Goal: Transaction & Acquisition: Book appointment/travel/reservation

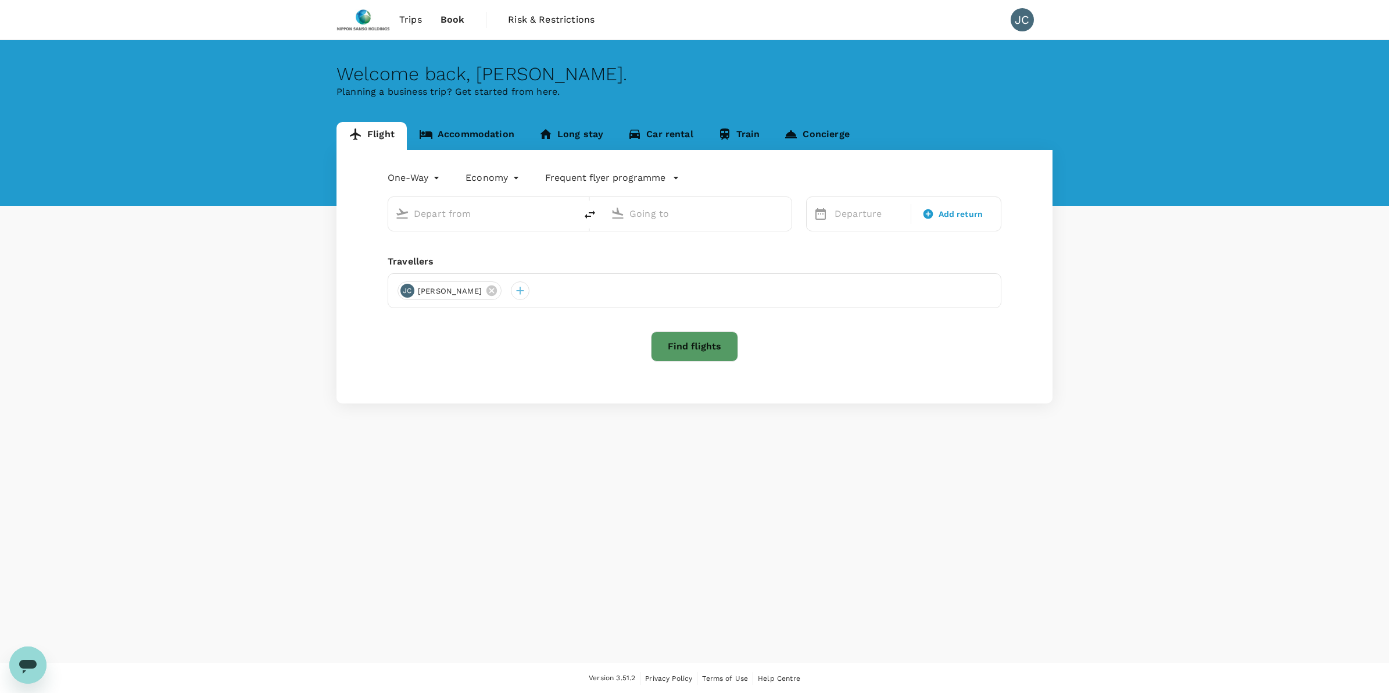
type input "Tan Son Nhat Intl (SGN)"
type input "Singapore Changi (SIN)"
type input "Tan Son Nhat Intl (SGN)"
type input "Singapore Changi (SIN)"
click at [565, 201] on div "Tan Son Nhat Intl (SGN)" at bounding box center [489, 211] width 160 height 23
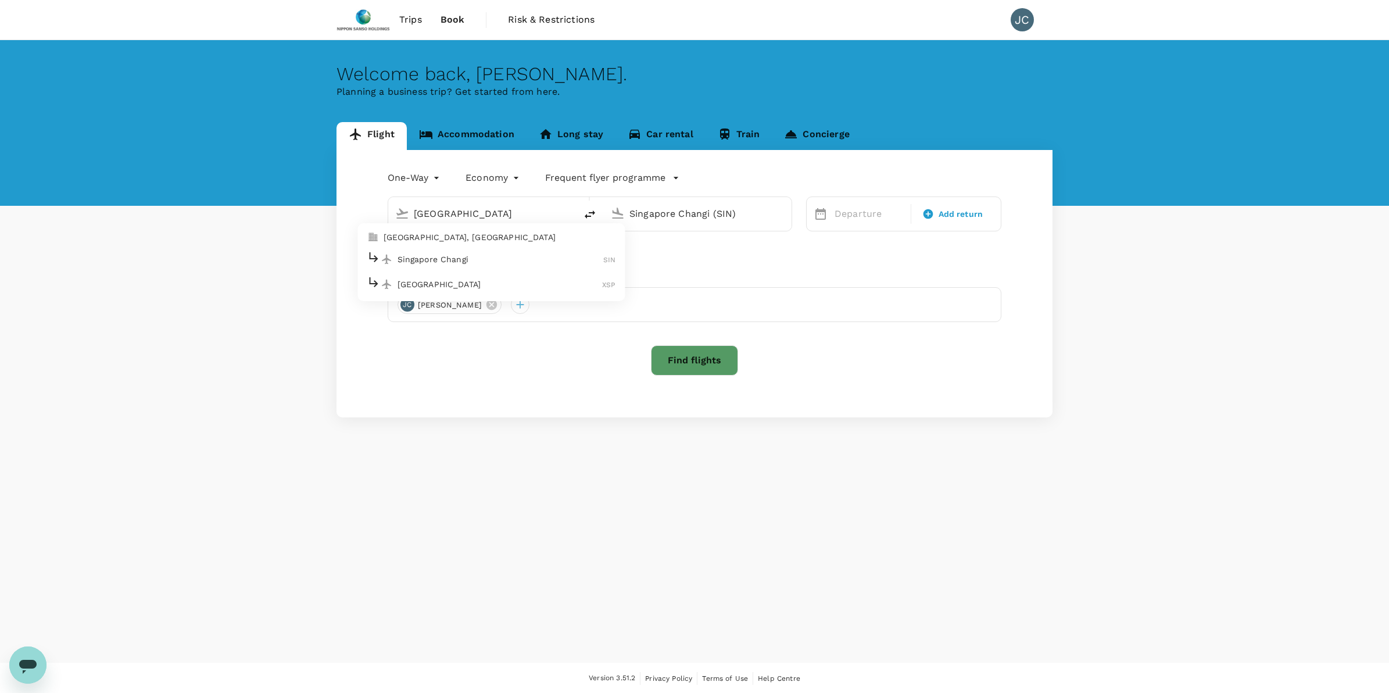
click at [530, 265] on div "Singapore Changi SIN" at bounding box center [491, 259] width 249 height 18
type input "Singapore Changi (SIN)"
click at [675, 227] on div "Singapore Changi (SIN)" at bounding box center [698, 214] width 188 height 34
click at [745, 225] on div "Singapore Changi (SIN)" at bounding box center [698, 214] width 188 height 34
click at [729, 217] on input "Singapore Changi (SIN)" at bounding box center [698, 214] width 138 height 18
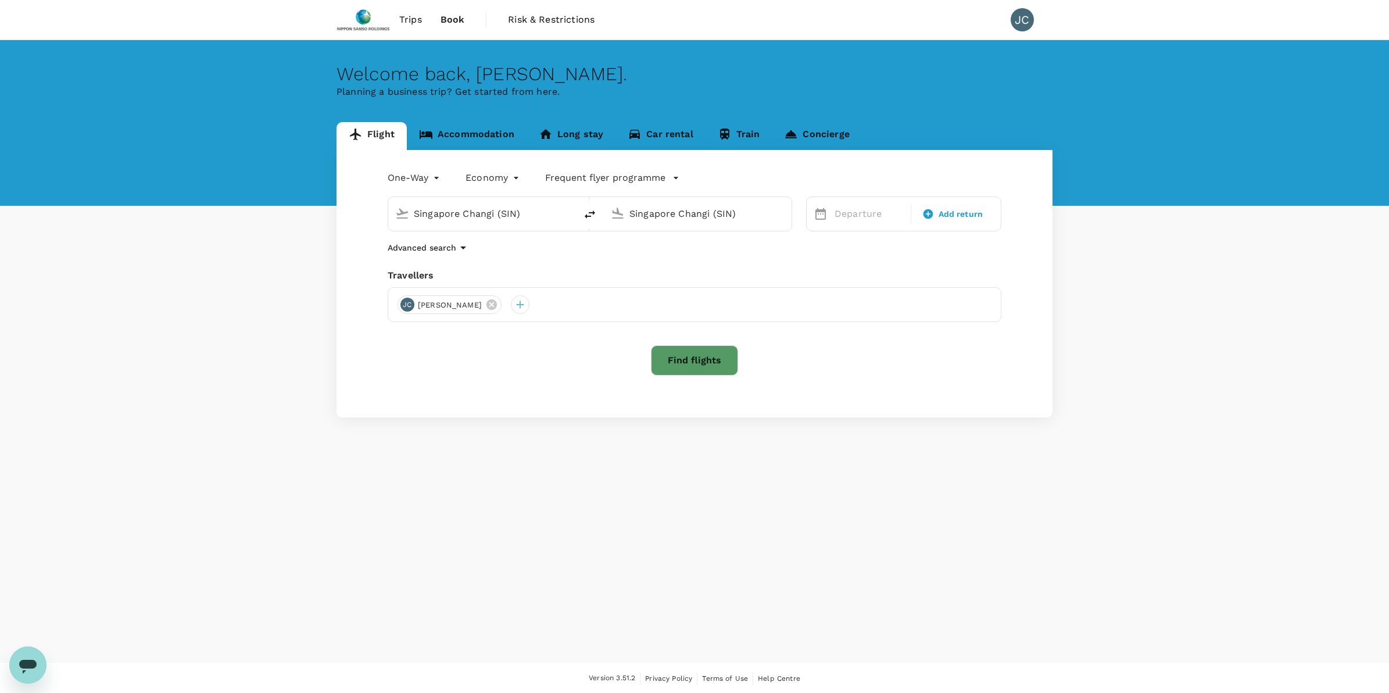
click at [411, 179] on body "Trips Book Risk & Restrictions JC Welcome back , [PERSON_NAME] . Planning a bus…" at bounding box center [694, 347] width 1389 height 694
click at [430, 223] on li "Round Trip" at bounding box center [416, 226] width 70 height 21
type input "roundtrip"
click at [433, 169] on body "Trips Book Risk & Restrictions JC Welcome back , [PERSON_NAME] . Planning a bus…" at bounding box center [694, 347] width 1389 height 694
click at [756, 210] on div at bounding box center [694, 346] width 1389 height 693
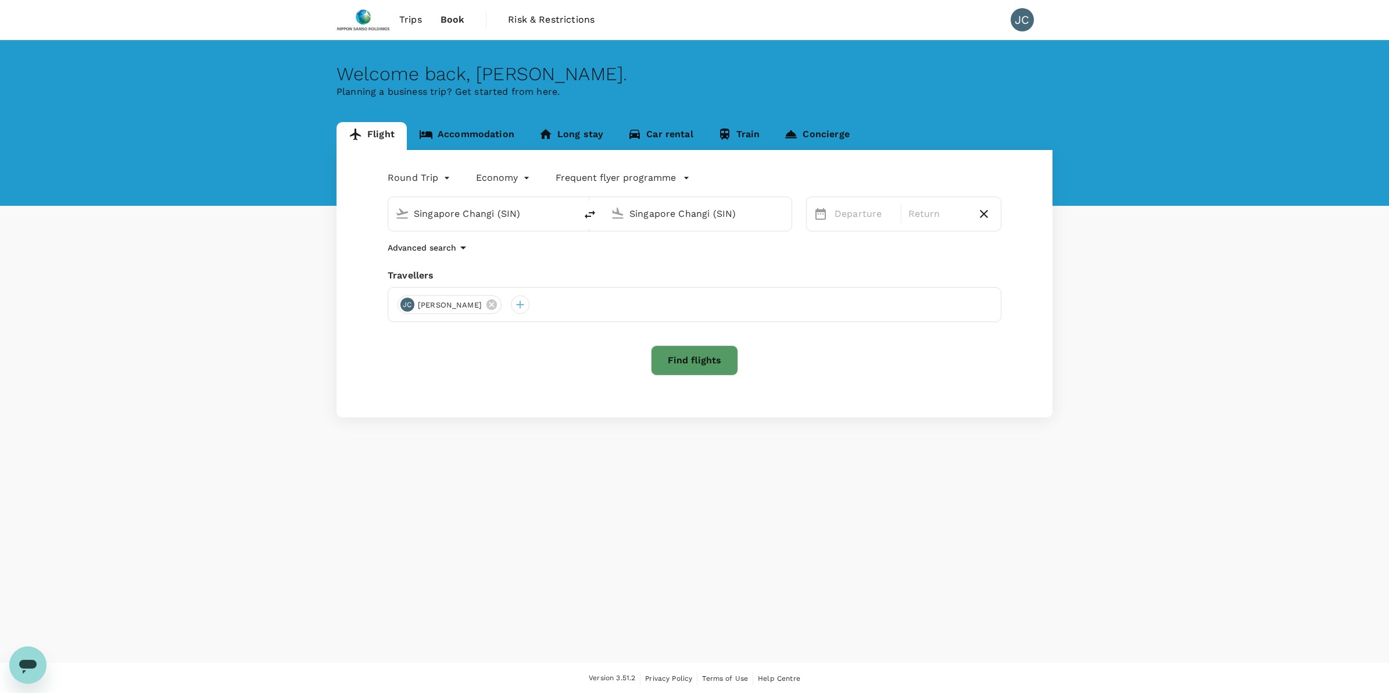
click at [742, 210] on input "Singapore Changi (SIN)" at bounding box center [698, 214] width 138 height 18
click at [665, 250] on div "Brussels BRU" at bounding box center [707, 259] width 249 height 18
type input "[GEOGRAPHIC_DATA] (BRU)"
click at [448, 183] on body "Trips Book Risk & Restrictions JC Welcome back , [PERSON_NAME] . Planning a bus…" at bounding box center [694, 347] width 1389 height 694
click at [433, 252] on li "Multi City" at bounding box center [420, 247] width 70 height 21
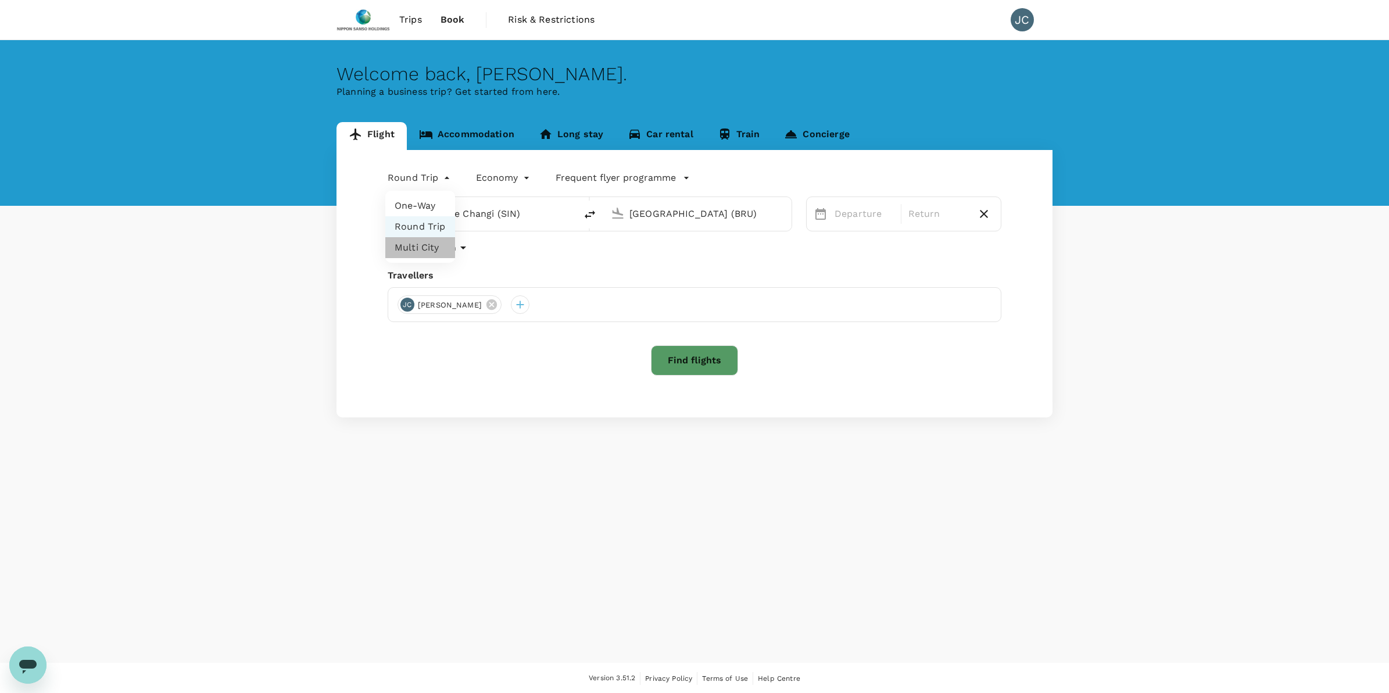
type input "multicity"
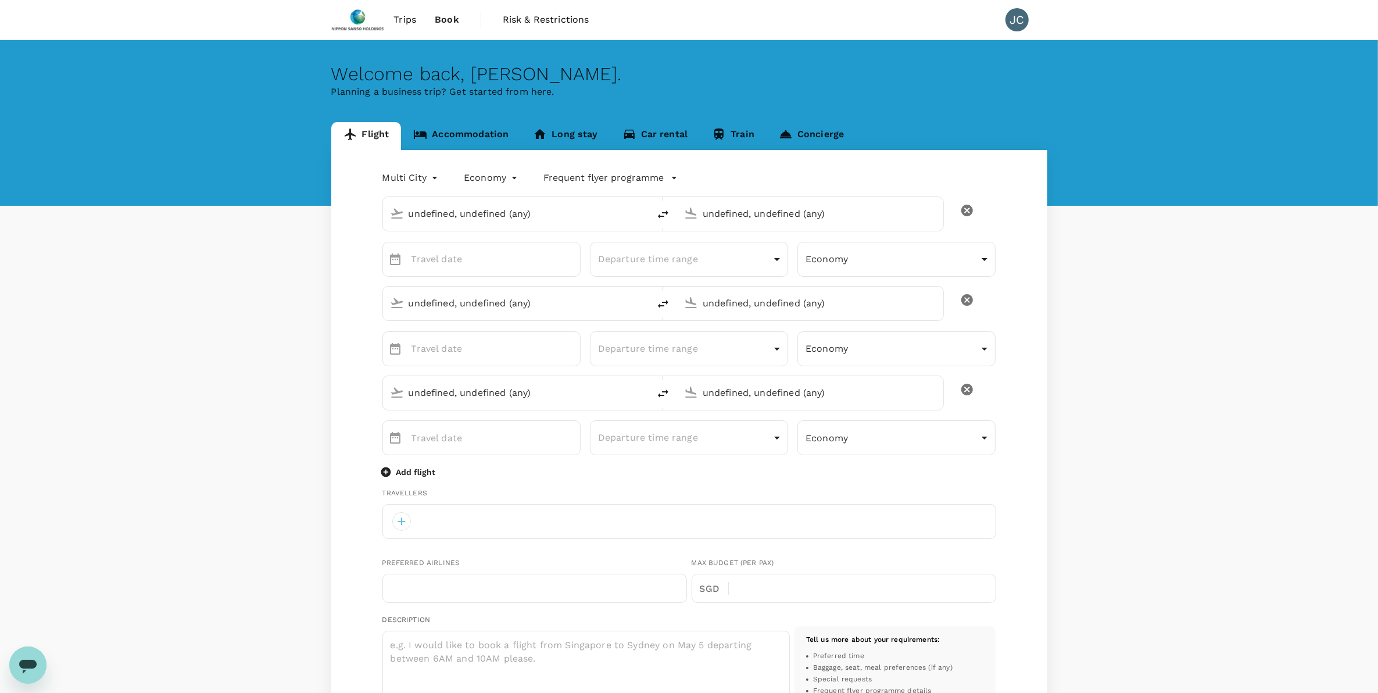
type input "Singapore Changi (SIN)"
type input "[GEOGRAPHIC_DATA] (BRU)"
type input "Singapore Changi (SIN)"
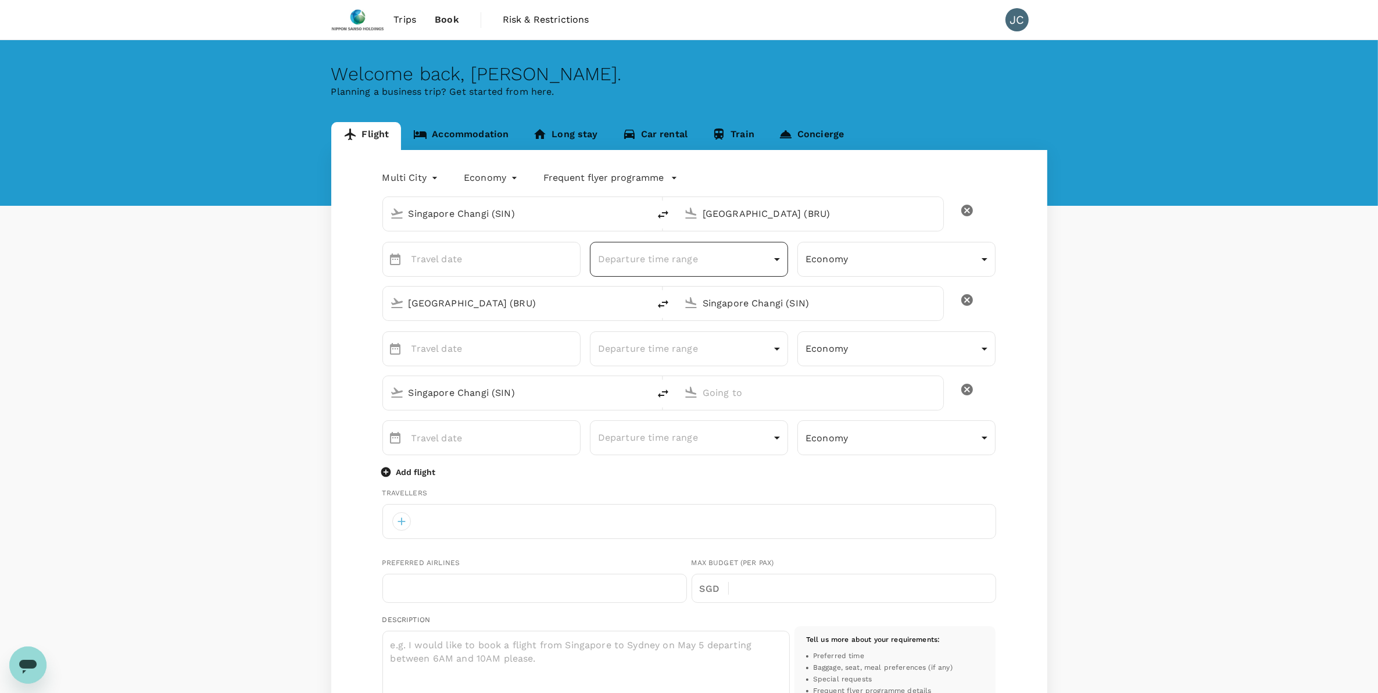
type input "65"
type input "93226111"
type input "[PERSON_NAME][EMAIL_ADDRESS][DOMAIN_NAME]"
type input "DD MMMM"
click at [474, 246] on input "DD MMMM" at bounding box center [495, 259] width 169 height 35
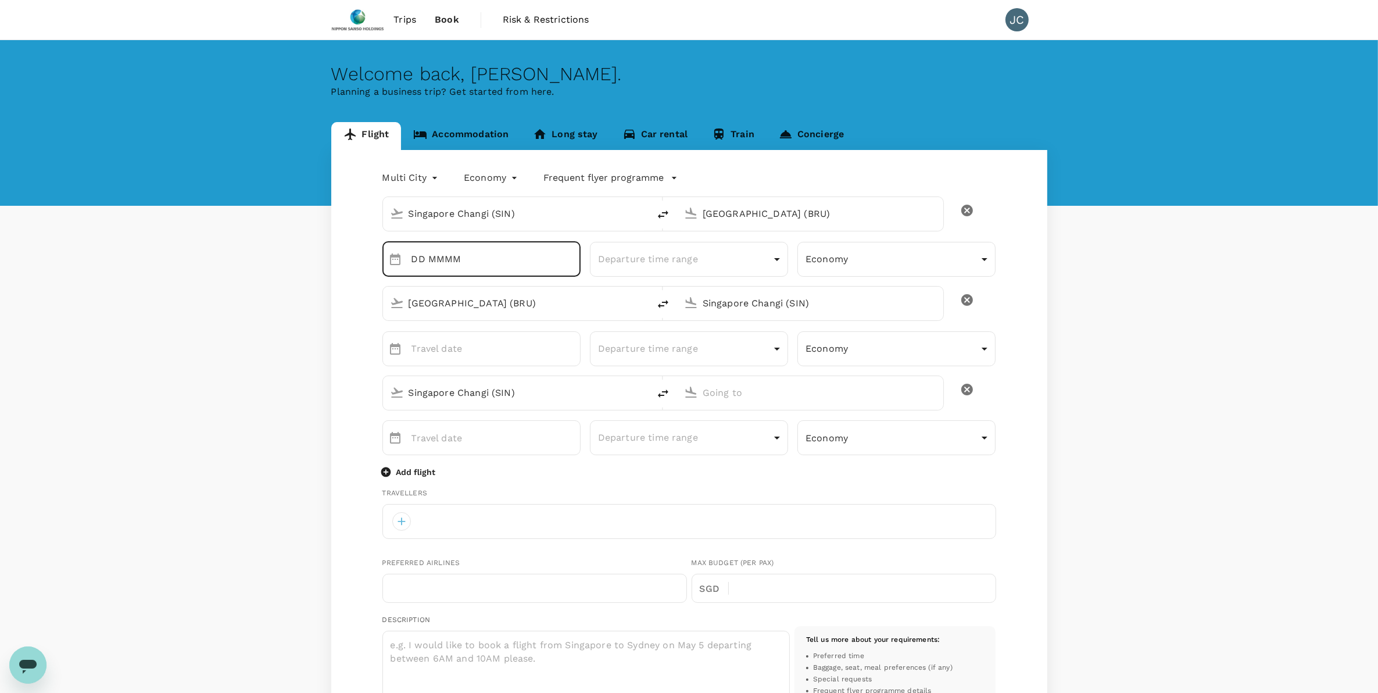
click at [478, 266] on input "DD MMMM" at bounding box center [495, 259] width 169 height 35
click at [289, 306] on div "Flight Accommodation Long stay Car rental Train Concierge Multi City multicity …" at bounding box center [689, 588] width 1378 height 932
type input "DD MMMM"
click at [417, 264] on input "DD MMMM" at bounding box center [495, 259] width 169 height 35
click at [550, 257] on input "DD MMMM" at bounding box center [495, 259] width 169 height 35
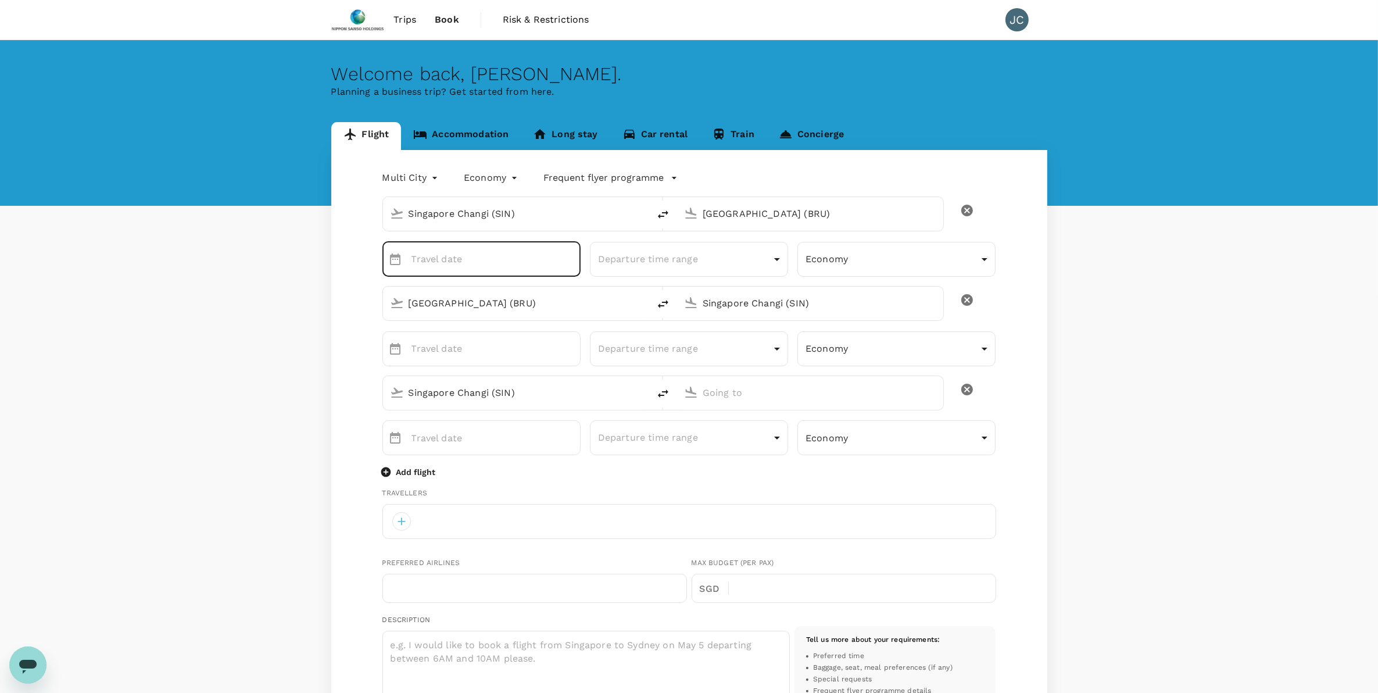
click at [393, 263] on icon "Choose date" at bounding box center [395, 259] width 14 height 14
click at [551, 289] on icon "Next month" at bounding box center [550, 295] width 14 height 14
click at [526, 366] on button "10" at bounding box center [521, 364] width 21 height 21
type input "[DATE]"
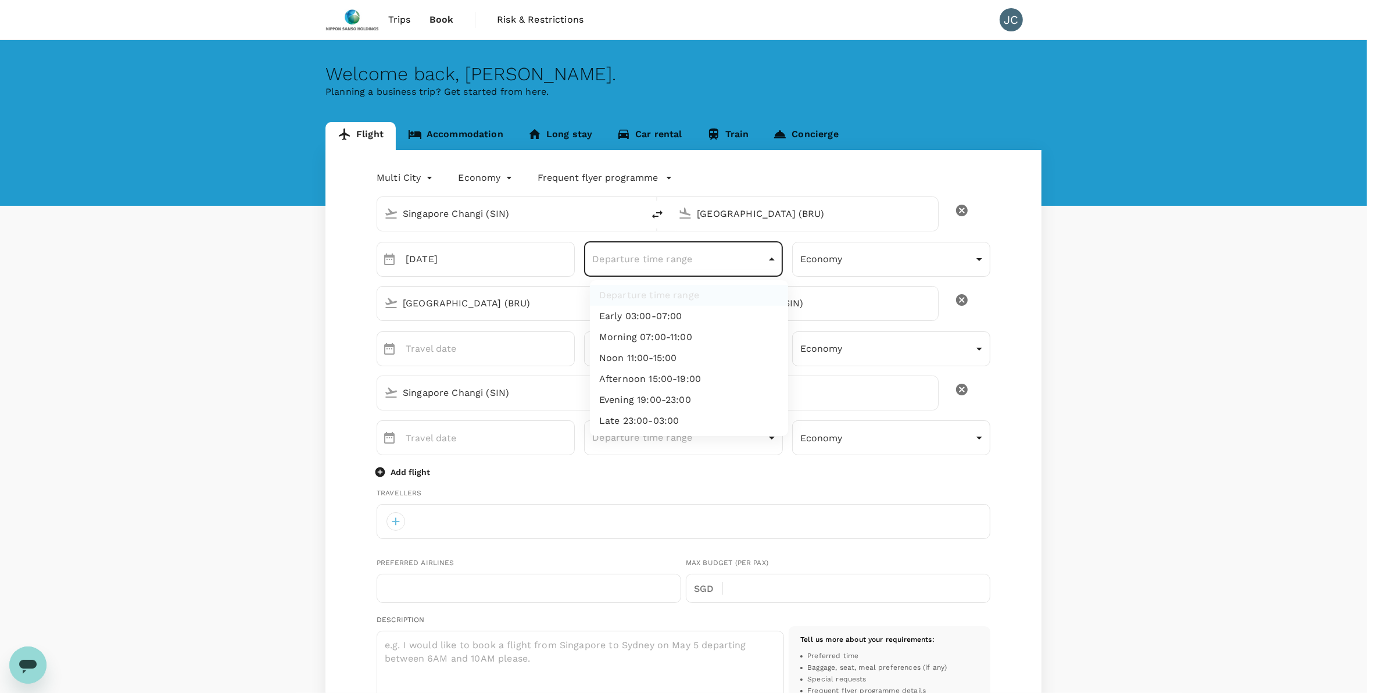
click at [699, 267] on body "Trips Book Risk & Restrictions JC Welcome back , [PERSON_NAME] . Planning a bus…" at bounding box center [689, 564] width 1378 height 1128
click at [343, 321] on div at bounding box center [694, 346] width 1389 height 693
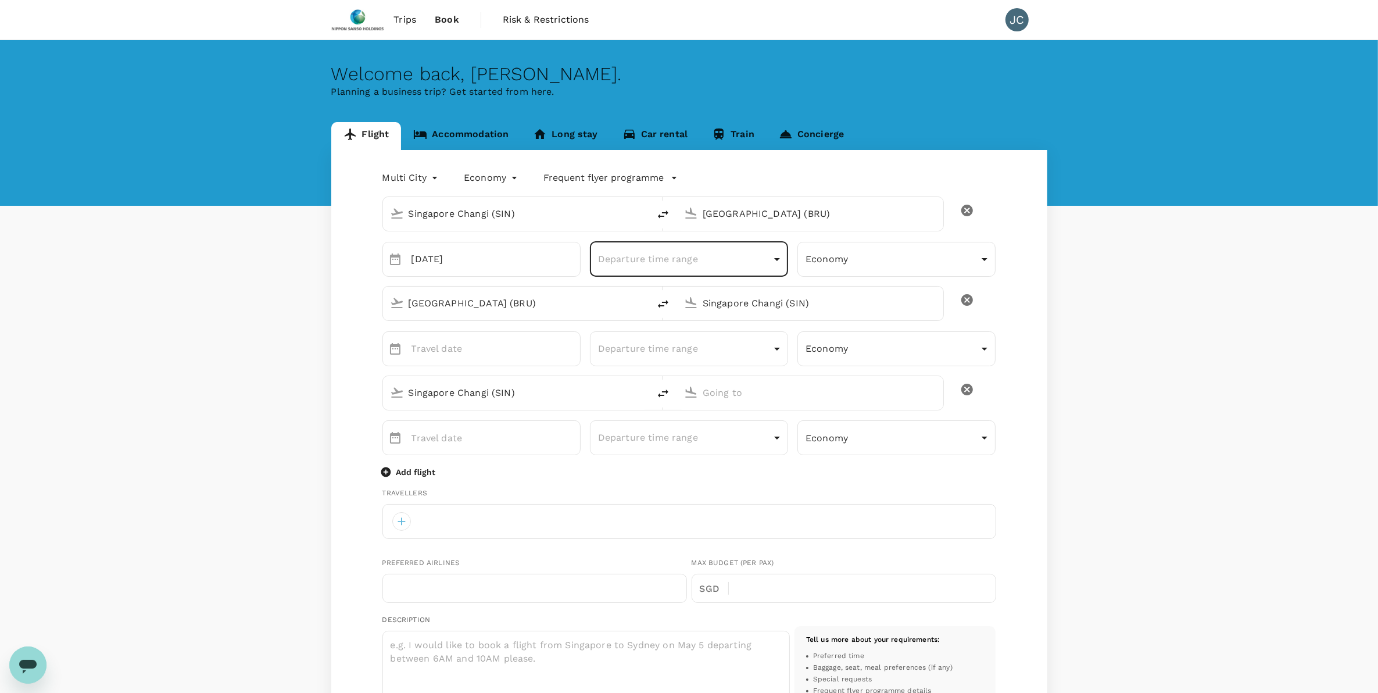
click at [968, 302] on icon "delete" at bounding box center [967, 300] width 14 height 14
type input "Singapore Changi (SIN)"
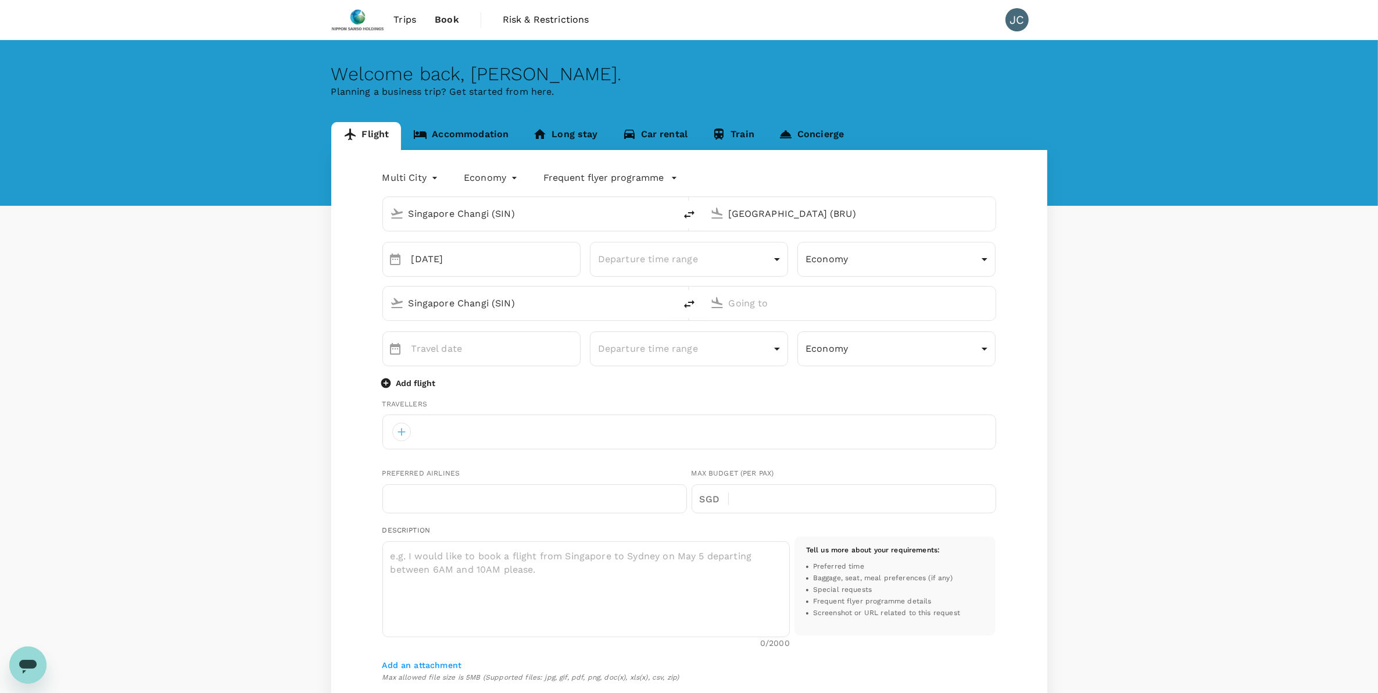
click at [648, 305] on input "Singapore Changi (SIN)" at bounding box center [529, 303] width 242 height 18
click at [468, 303] on input "Singapore Changi (SIN)" at bounding box center [529, 303] width 242 height 18
click at [600, 313] on div "Singapore Changi (SIN)" at bounding box center [538, 303] width 260 height 19
type input "S"
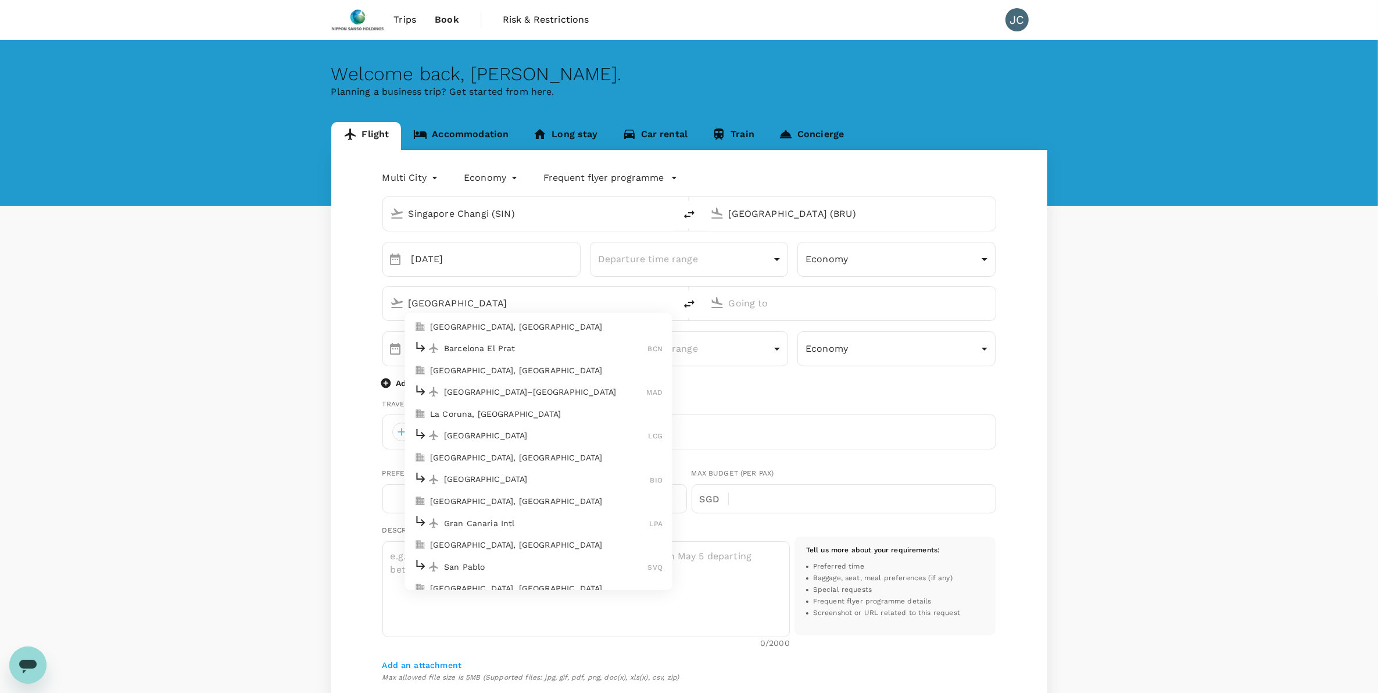
click at [538, 398] on div "[GEOGRAPHIC_DATA]–[PERSON_NAME] MAD" at bounding box center [538, 392] width 249 height 18
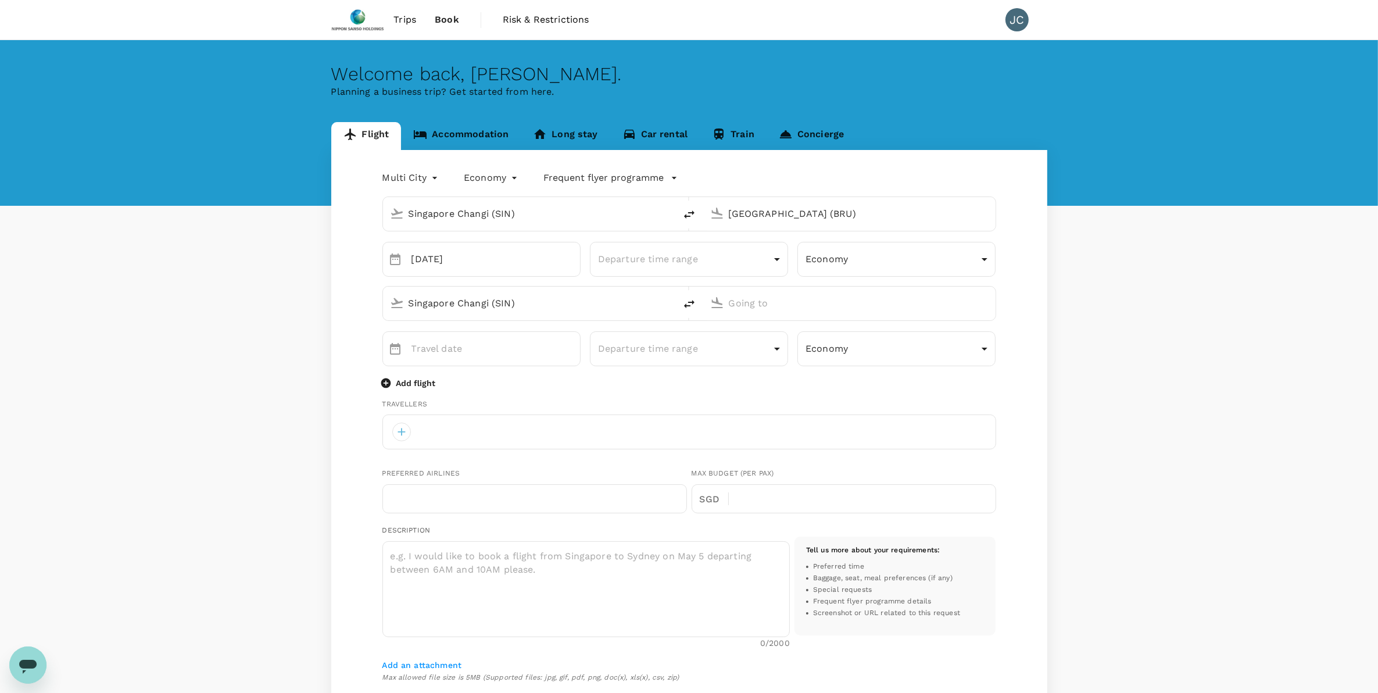
type input "[GEOGRAPHIC_DATA]–[PERSON_NAME] (MAD)"
click at [756, 296] on input "text" at bounding box center [850, 303] width 242 height 18
click at [759, 341] on div "Singapore Changi SIN" at bounding box center [858, 348] width 249 height 18
type input "Singapore Changi (SIN)"
click at [548, 386] on icon "Next month" at bounding box center [550, 385] width 14 height 14
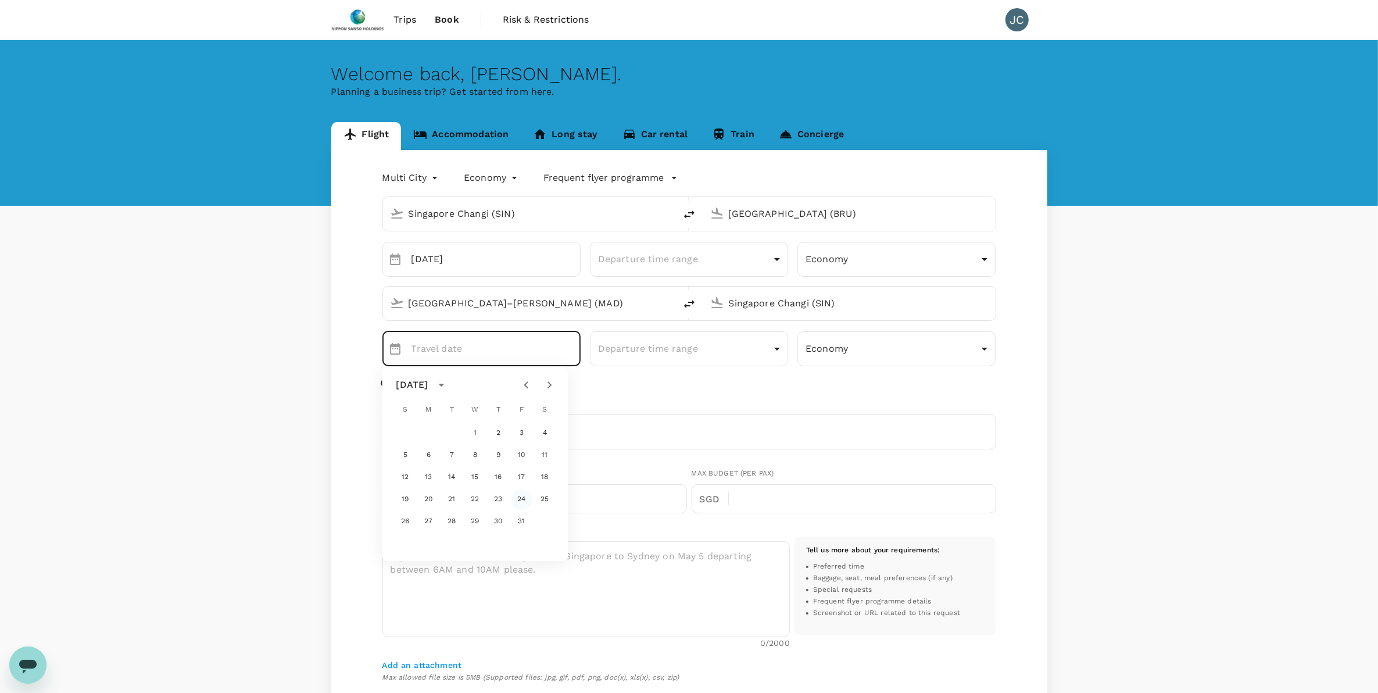
click at [512, 501] on button "24" at bounding box center [521, 499] width 21 height 21
type input "[DATE]"
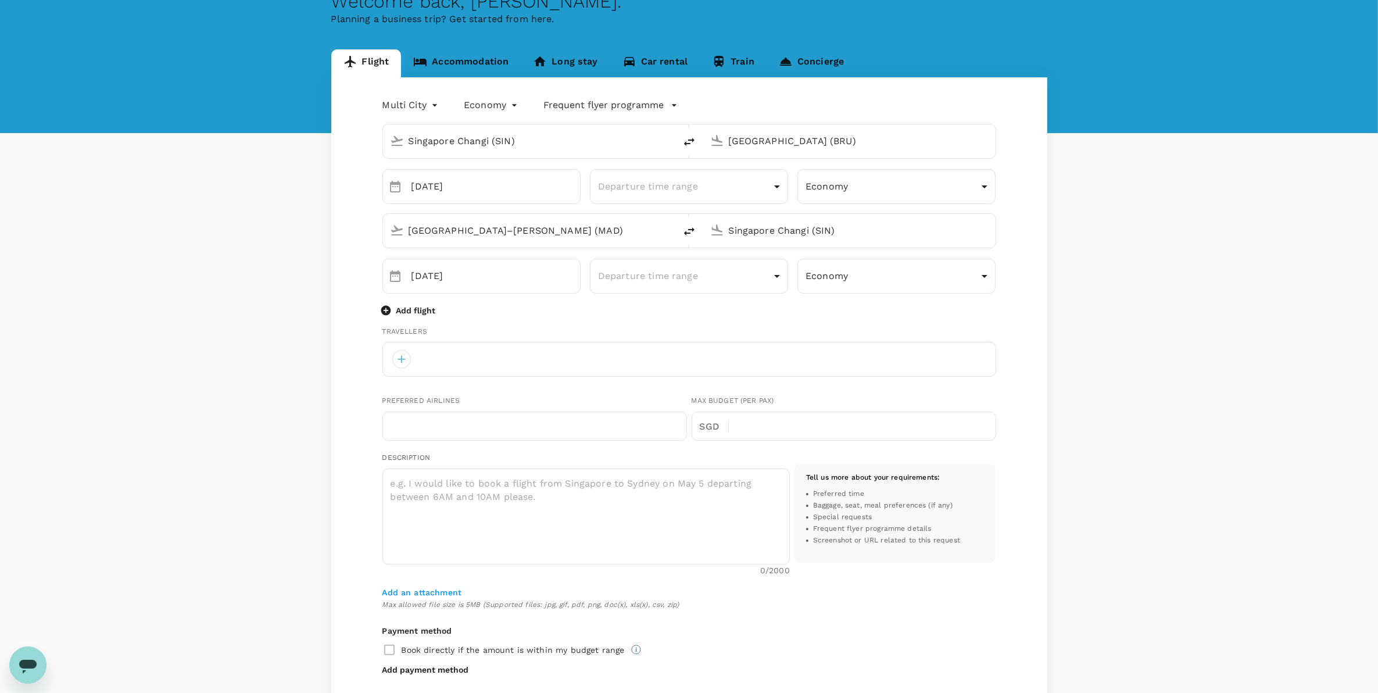
click at [530, 352] on div at bounding box center [689, 359] width 614 height 35
click at [405, 364] on div at bounding box center [401, 359] width 19 height 19
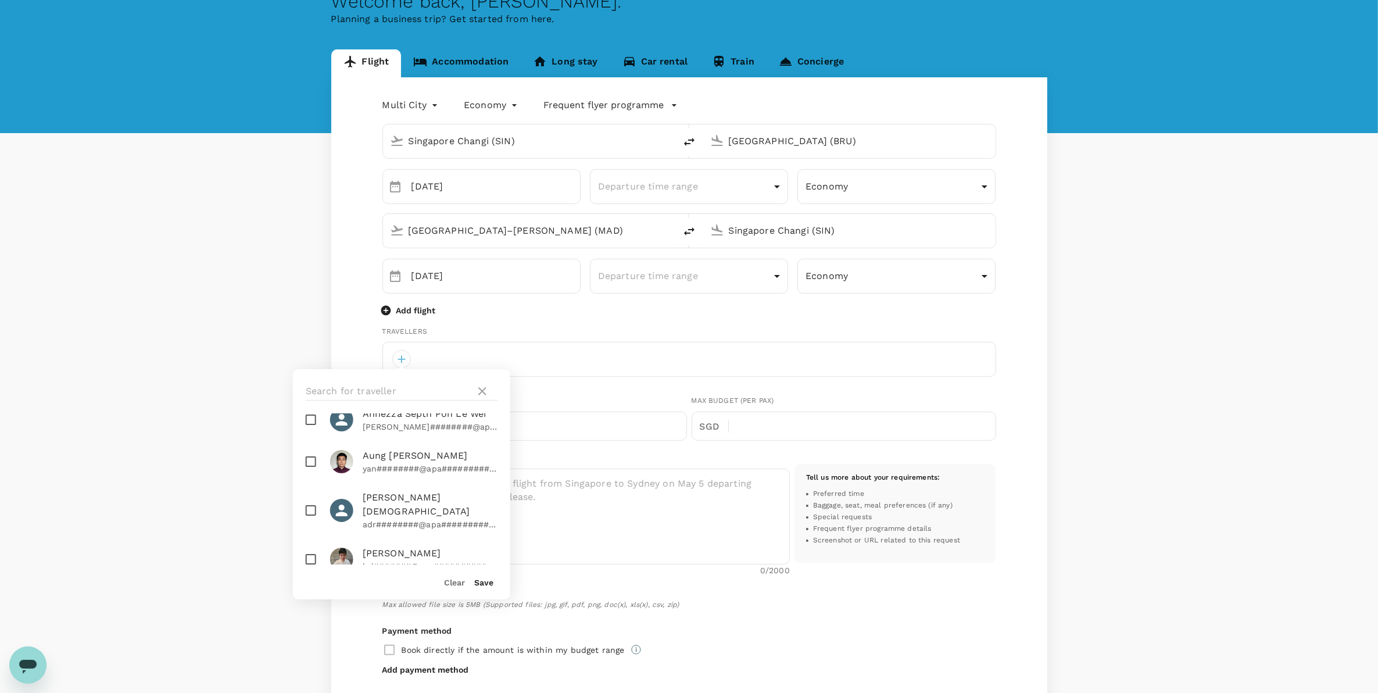
scroll to position [218, 0]
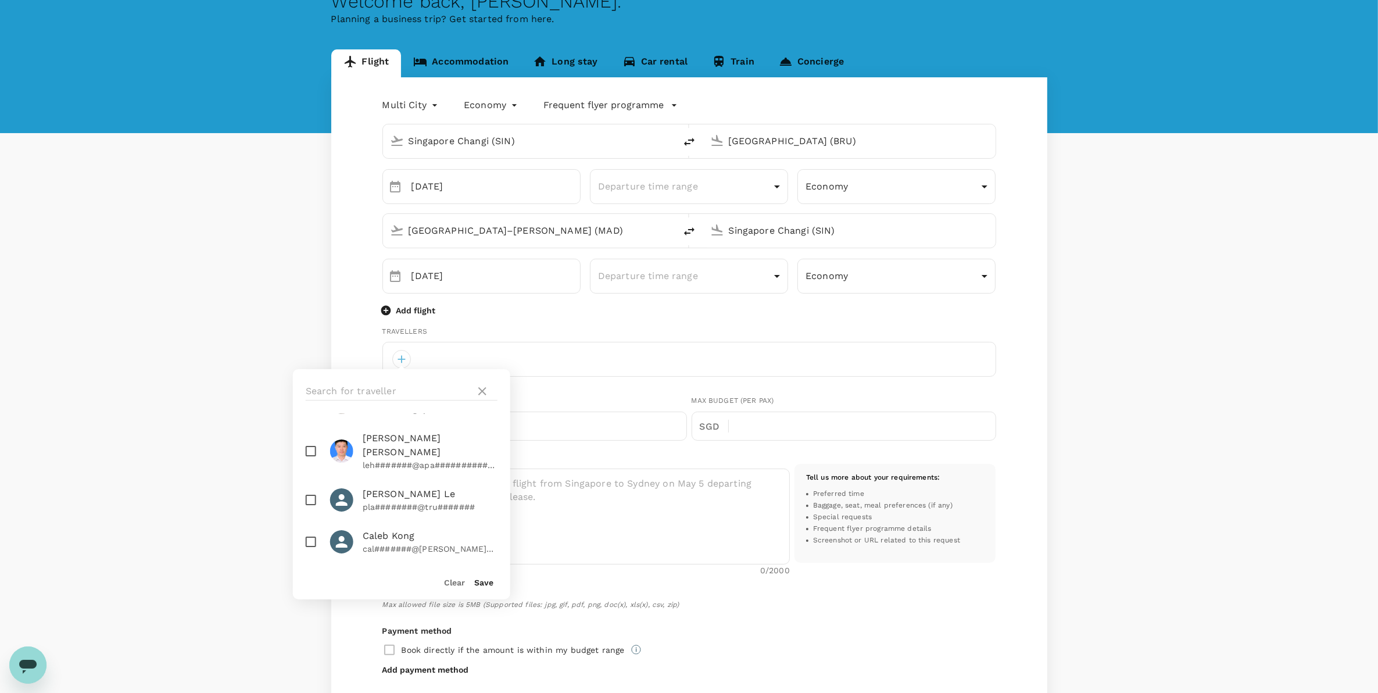
click at [635, 327] on div "Travellers" at bounding box center [689, 332] width 614 height 12
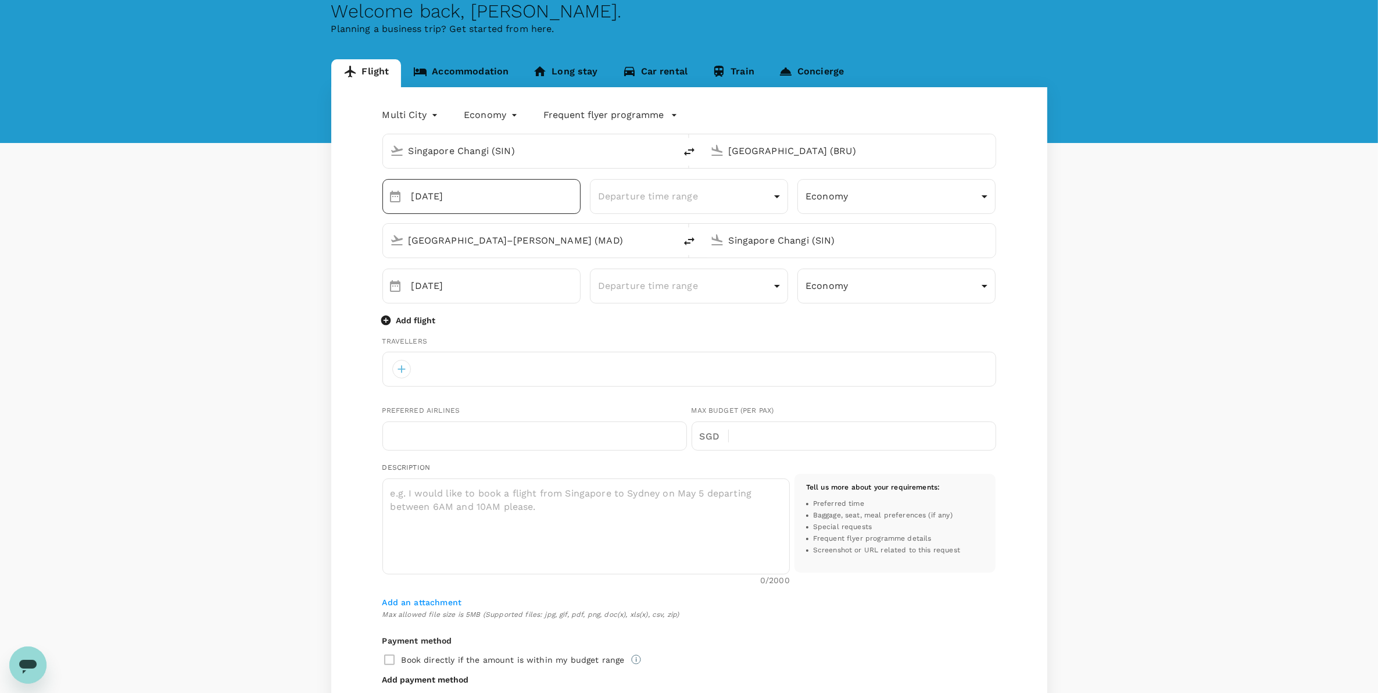
scroll to position [0, 0]
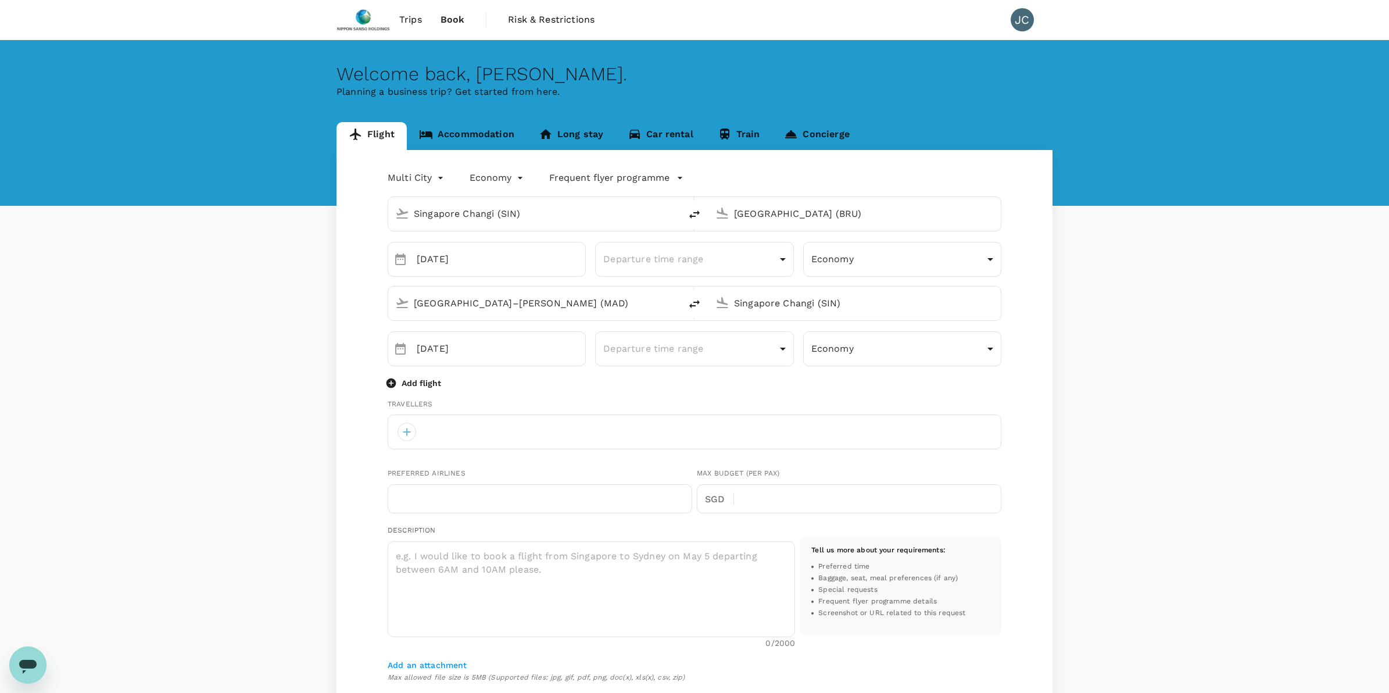
click at [431, 177] on body "Trips Book Risk & Restrictions JC Welcome back , [PERSON_NAME] . Planning a bus…" at bounding box center [694, 519] width 1389 height 1039
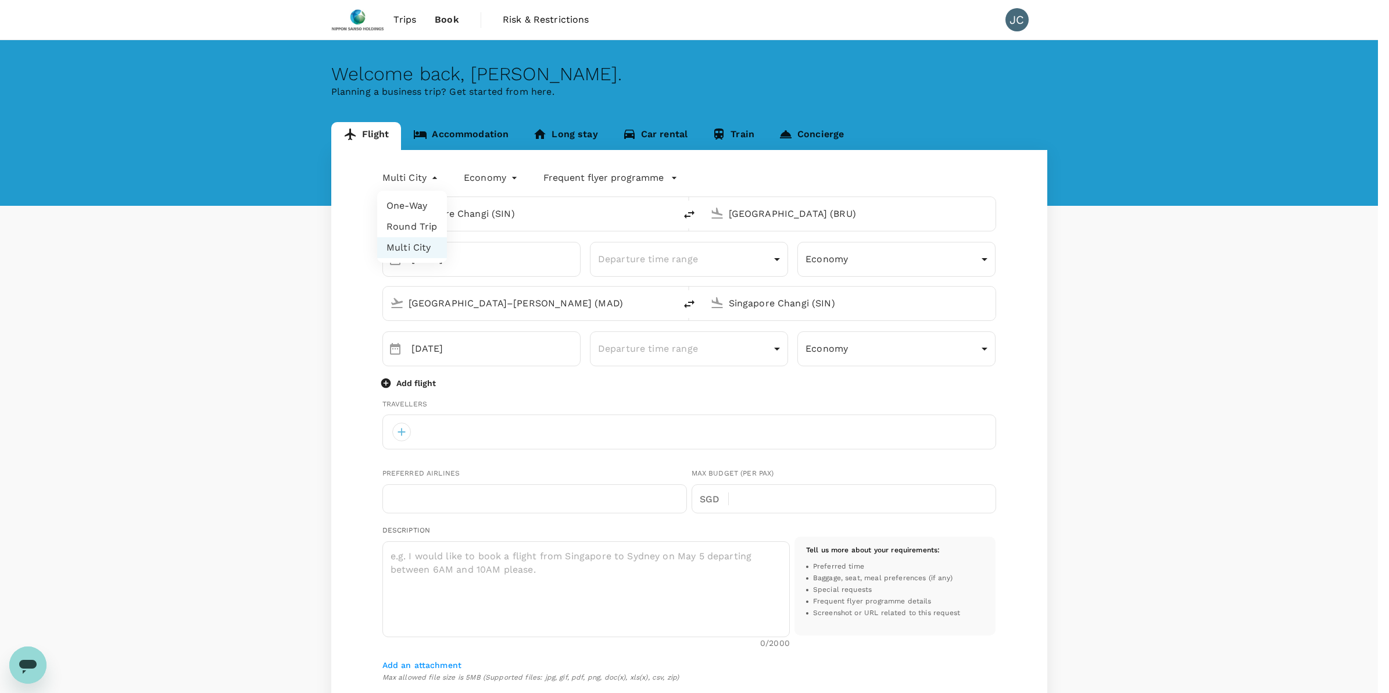
click at [404, 210] on li "One-Way" at bounding box center [412, 205] width 70 height 21
type input "oneway"
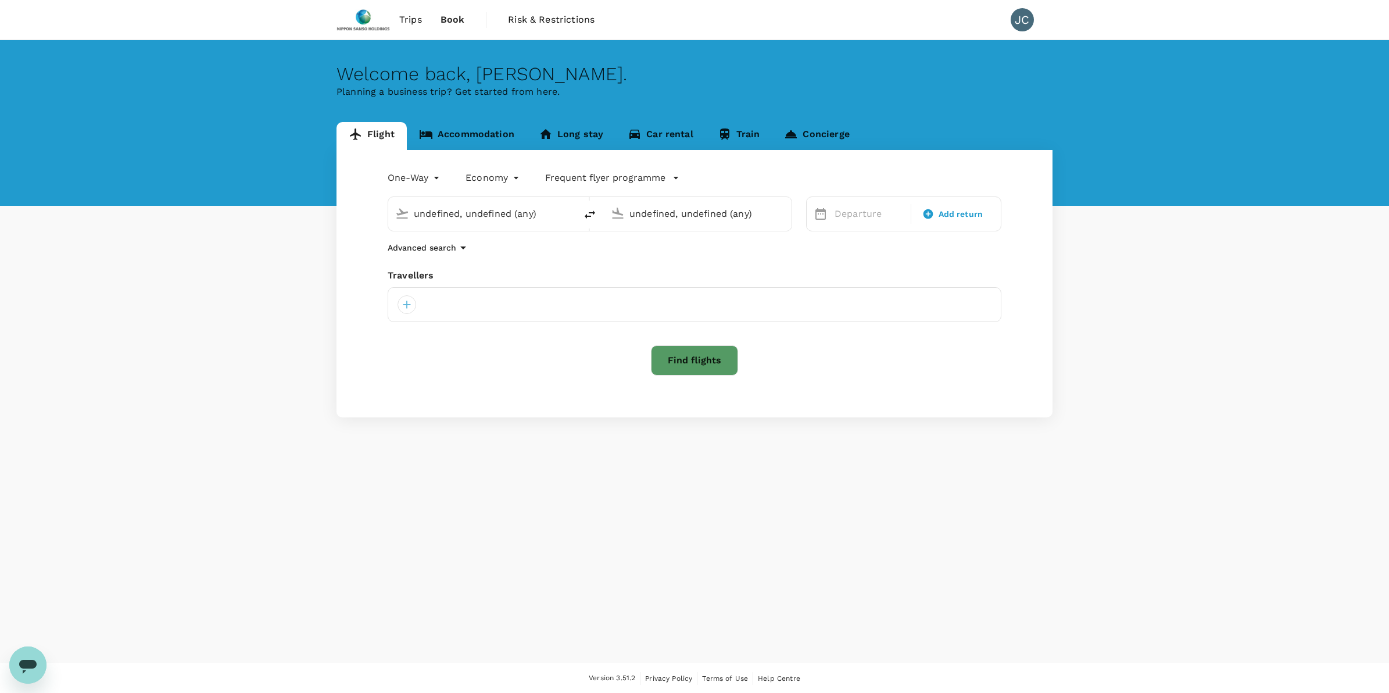
type input "Singapore Changi (SIN)"
type input "[GEOGRAPHIC_DATA] (BRU)"
click at [933, 215] on icon at bounding box center [928, 214] width 12 height 12
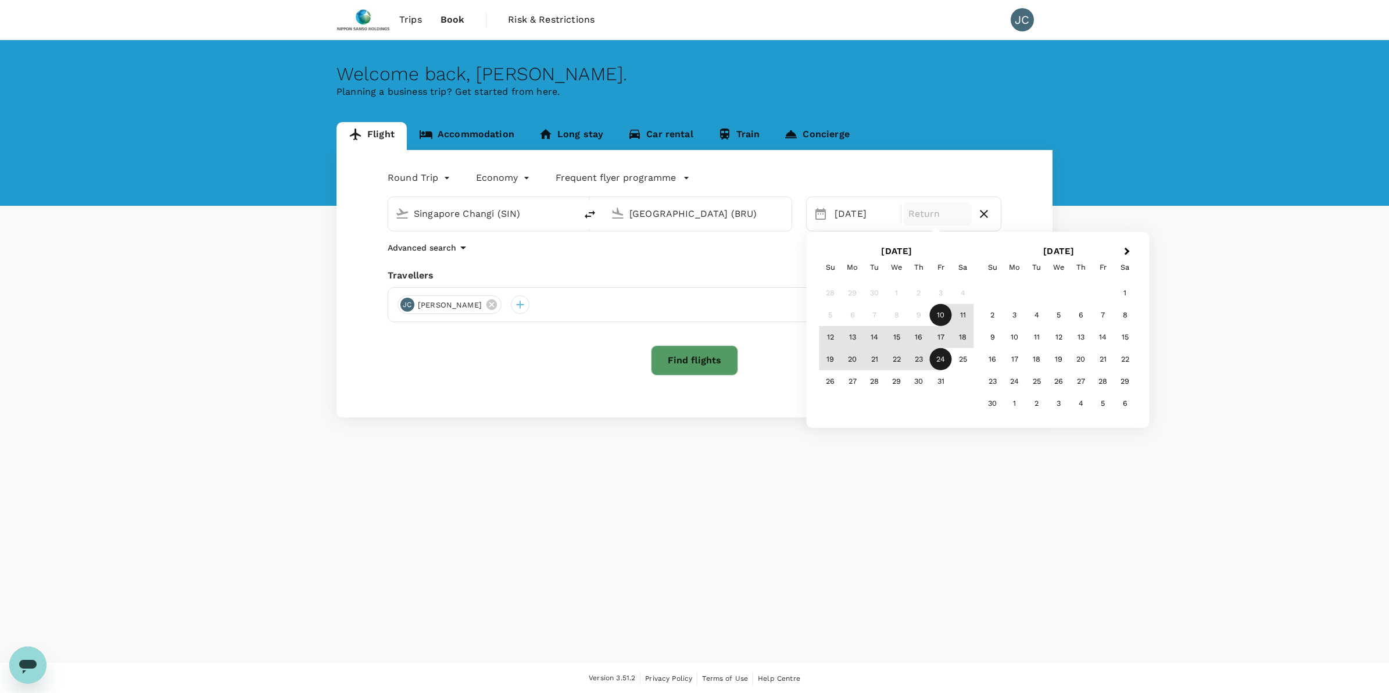
click at [987, 210] on icon "button" at bounding box center [984, 214] width 8 height 8
type input "oneway"
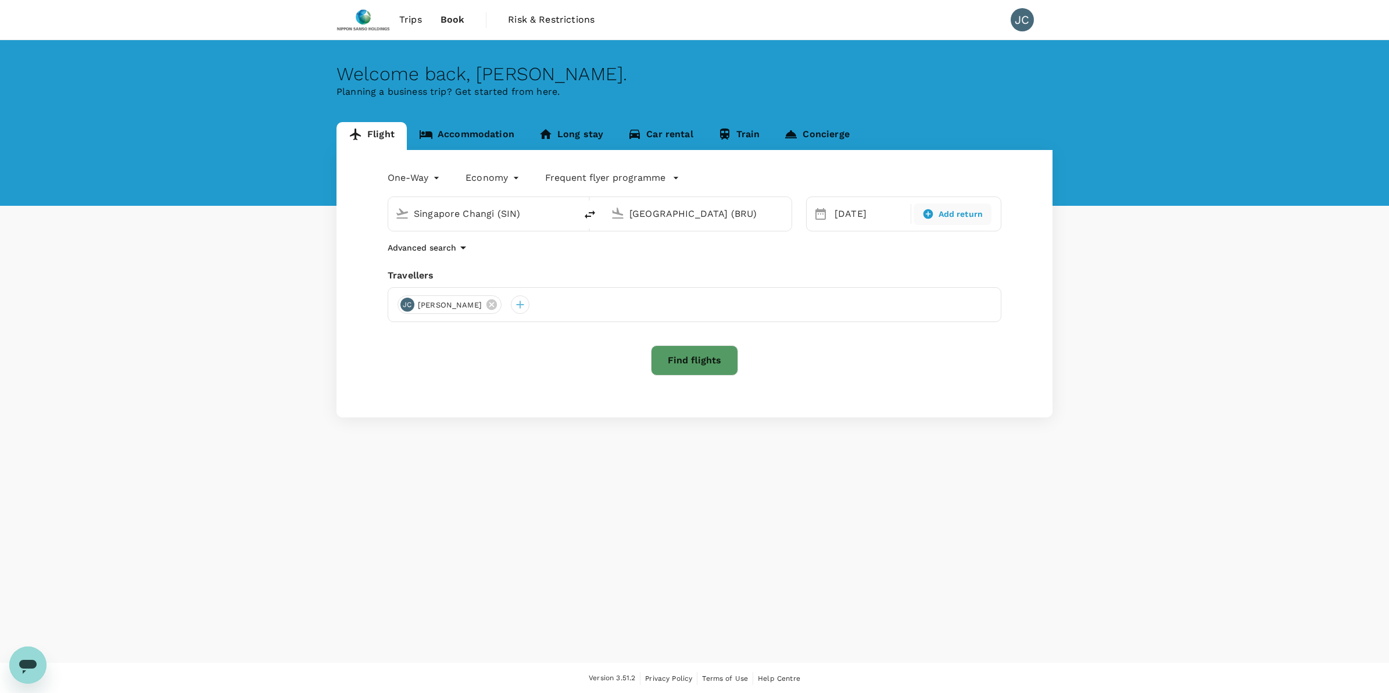
click at [731, 350] on button "Find flights" at bounding box center [694, 360] width 87 height 30
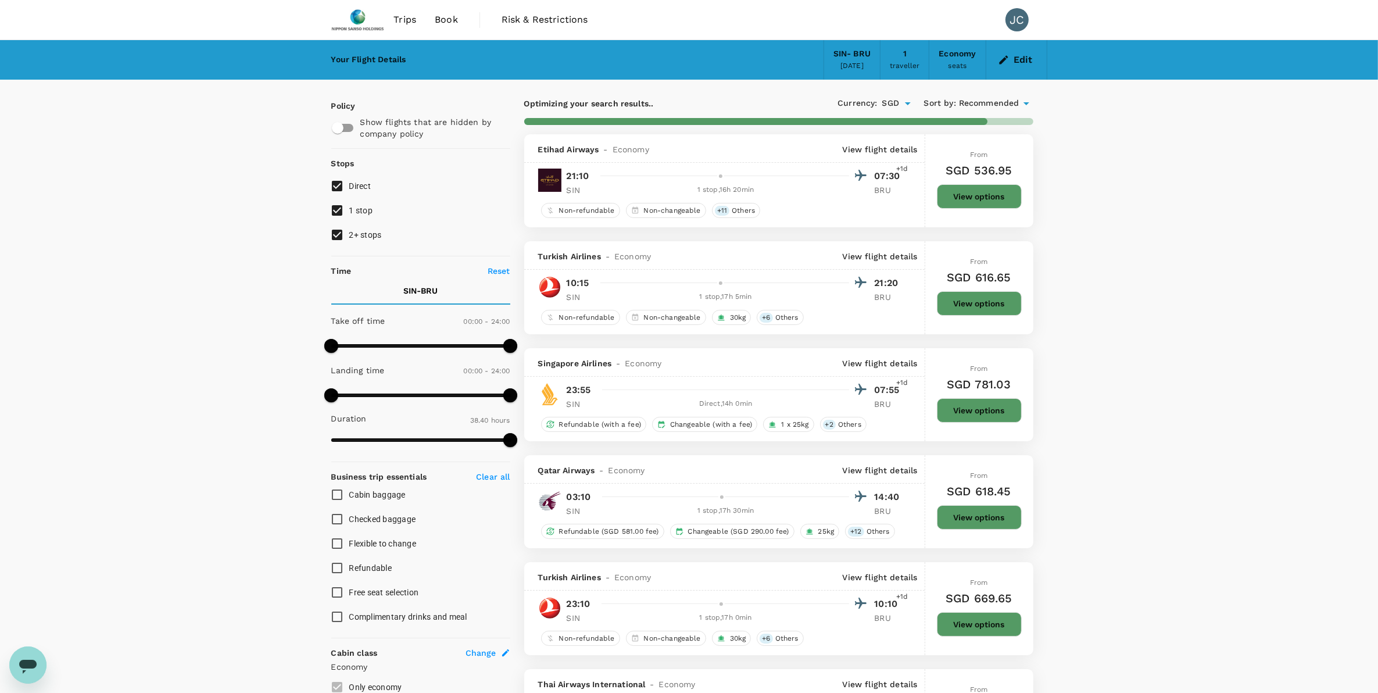
type input "2665"
